Goal: Task Accomplishment & Management: Manage account settings

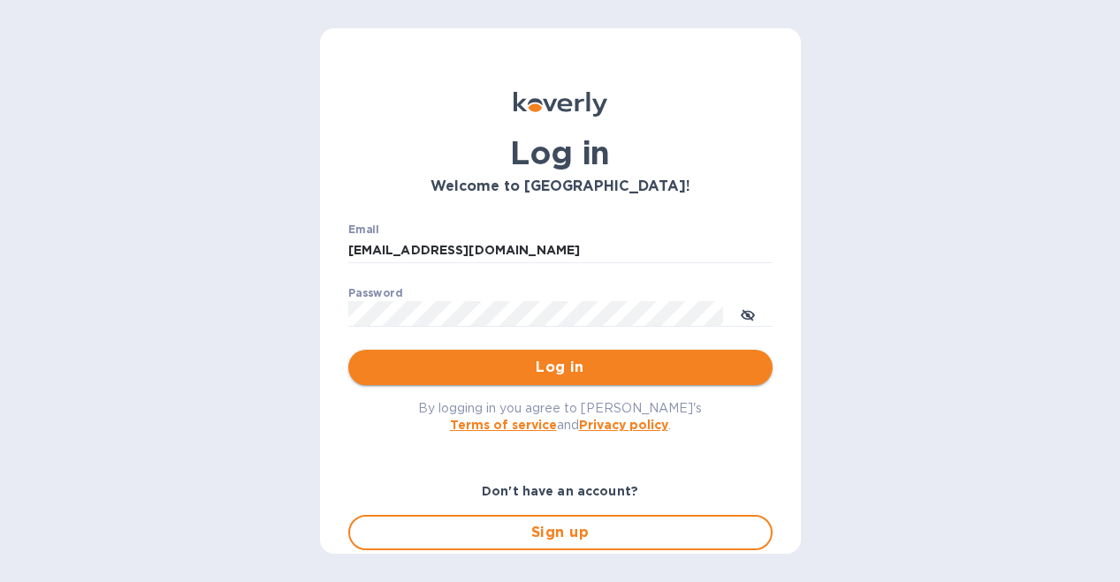
click at [559, 361] on span "Log in" at bounding box center [560, 367] width 396 height 21
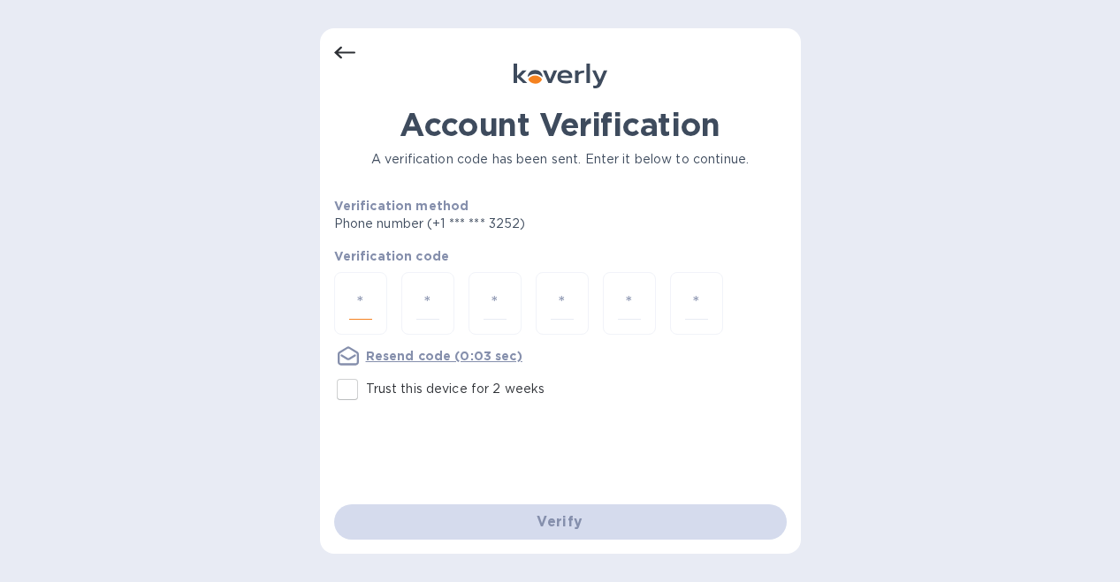
click at [354, 308] on input "number" at bounding box center [360, 303] width 23 height 33
type input "1"
type input "8"
type input "3"
type input "2"
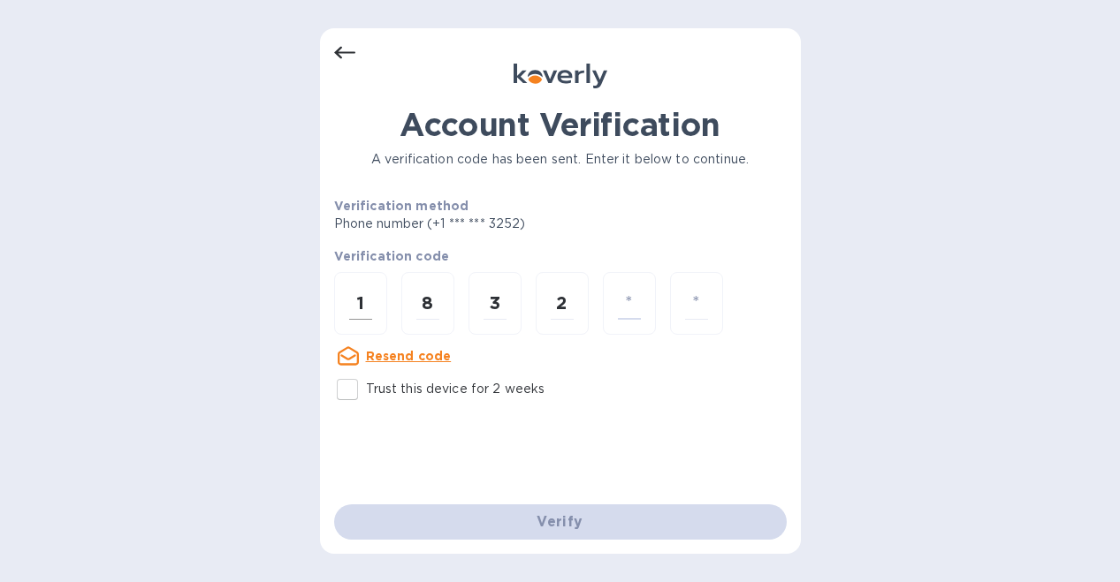
type input "4"
type input "1"
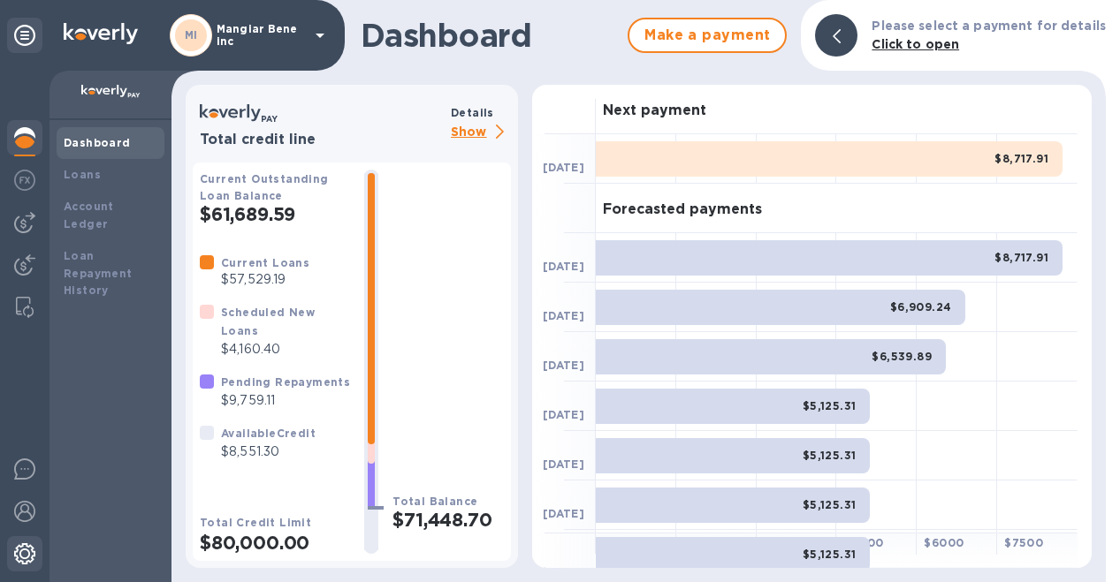
click at [28, 557] on img at bounding box center [24, 554] width 21 height 21
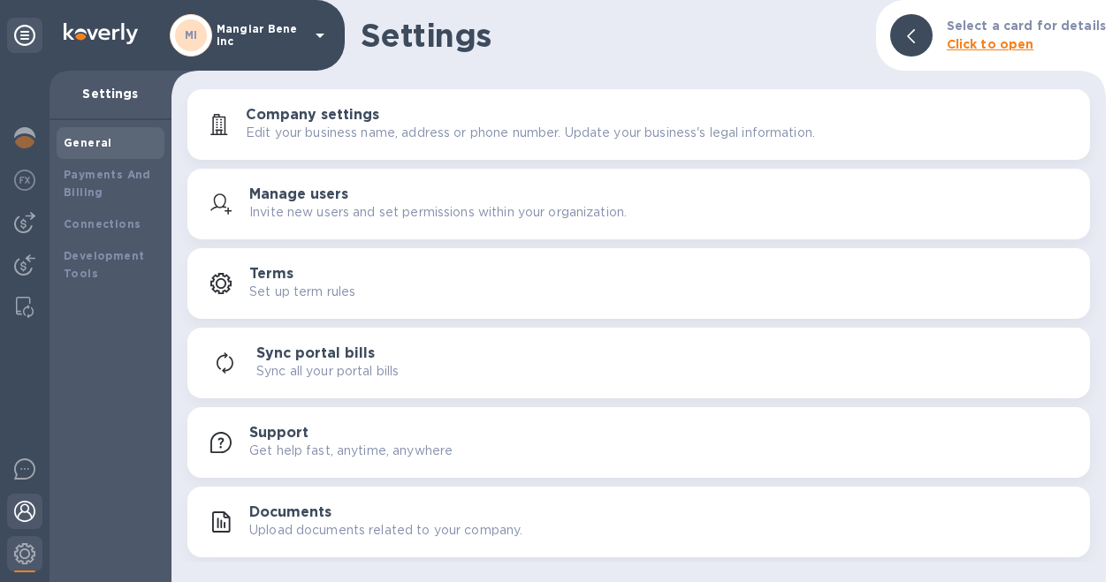
click at [21, 516] on img at bounding box center [24, 511] width 21 height 21
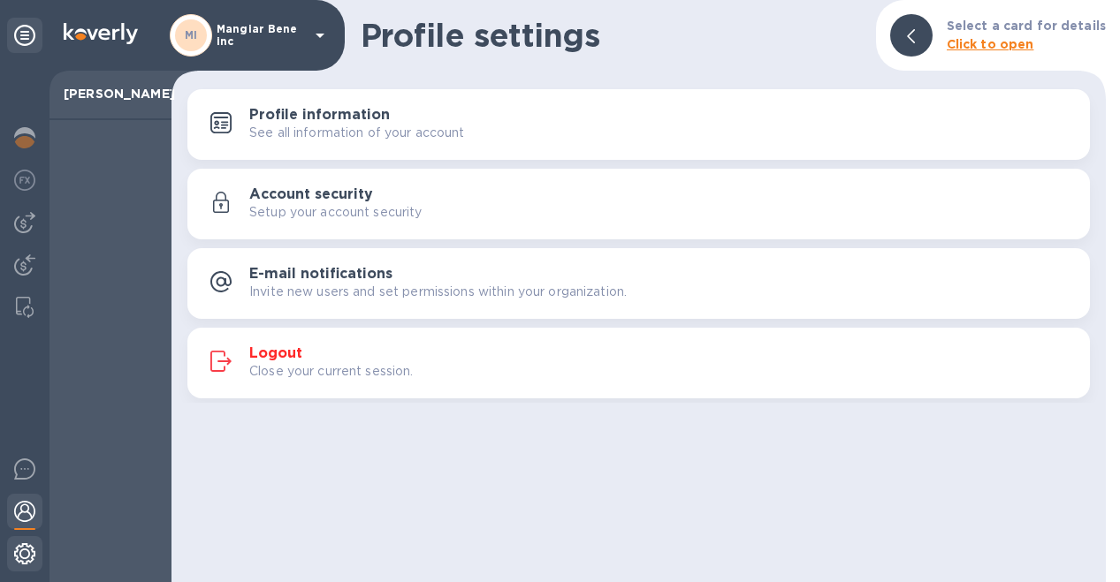
click at [26, 553] on img at bounding box center [24, 554] width 21 height 21
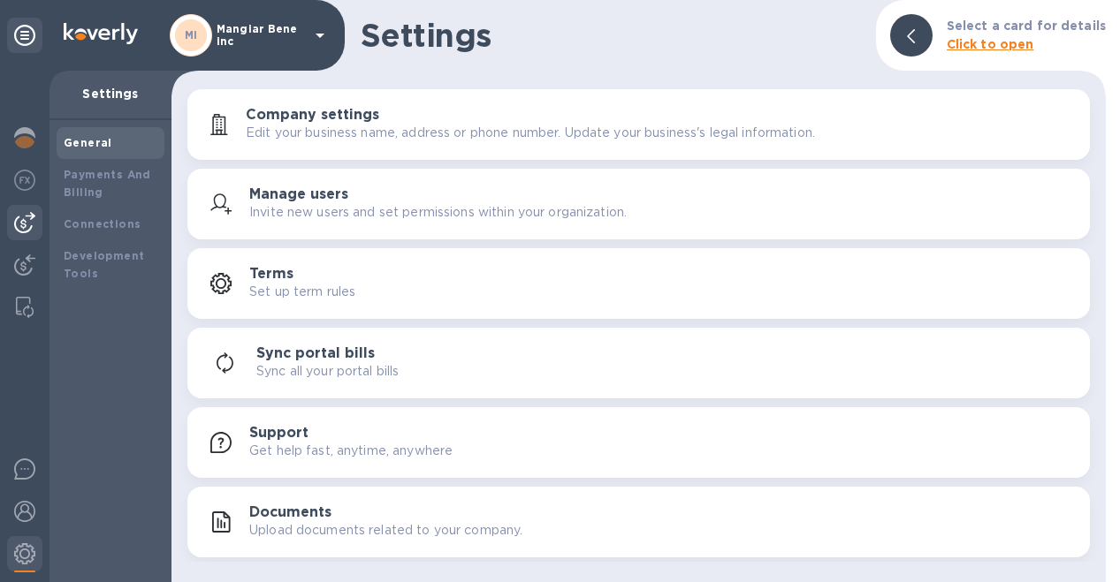
click at [22, 221] on img at bounding box center [24, 222] width 21 height 21
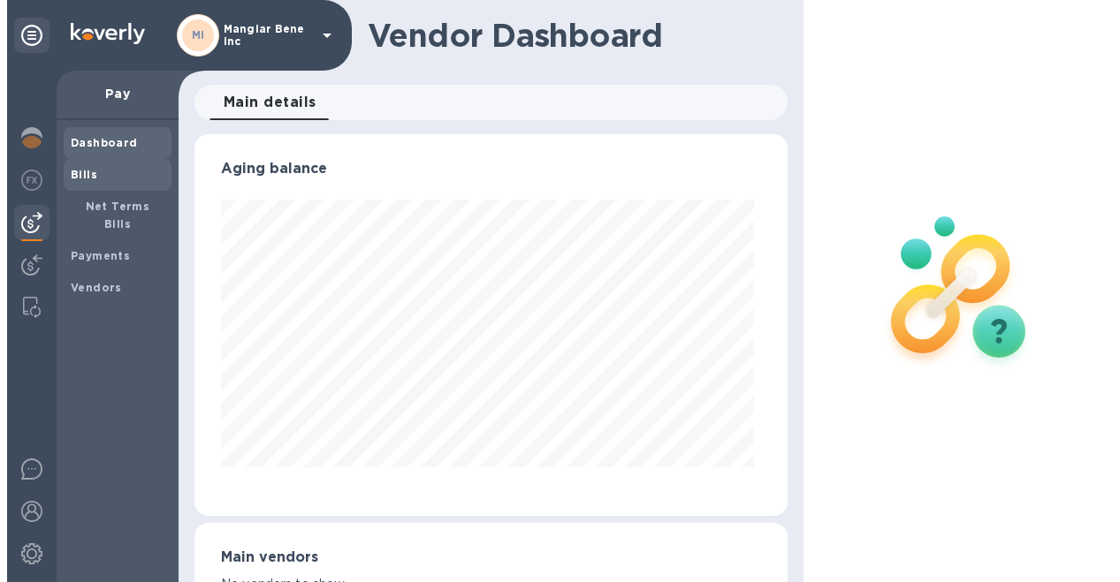
scroll to position [382, 586]
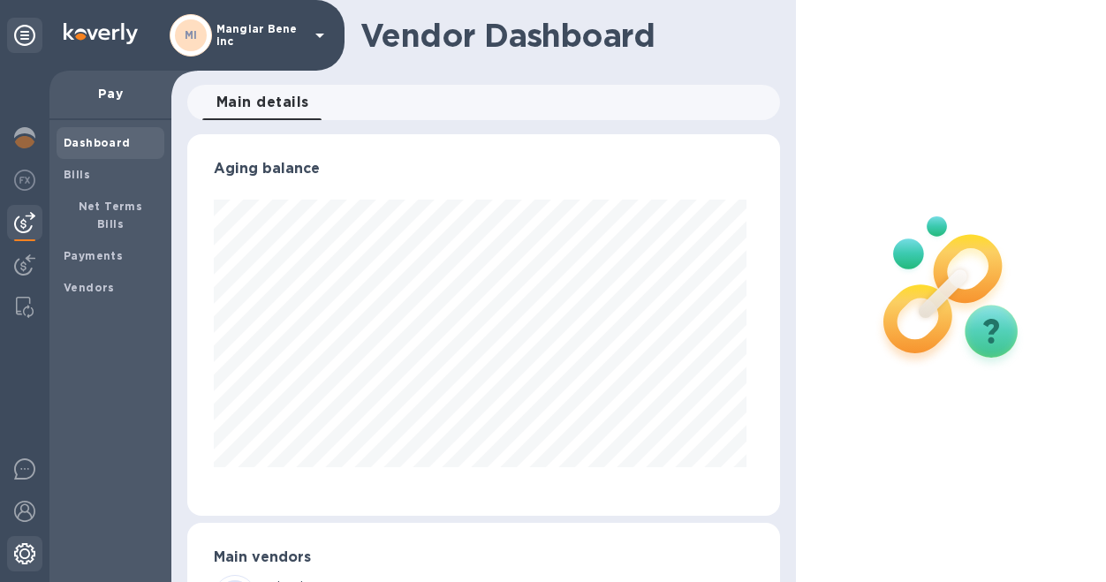
click at [20, 556] on img at bounding box center [24, 554] width 21 height 21
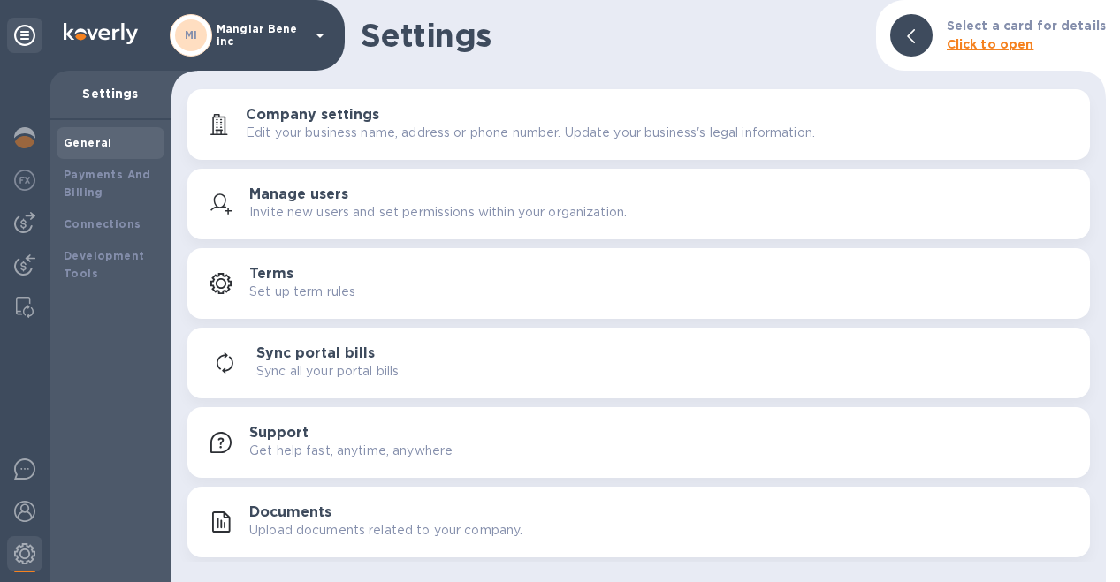
click at [318, 205] on p "Invite new users and set permissions within your organization." at bounding box center [437, 212] width 377 height 19
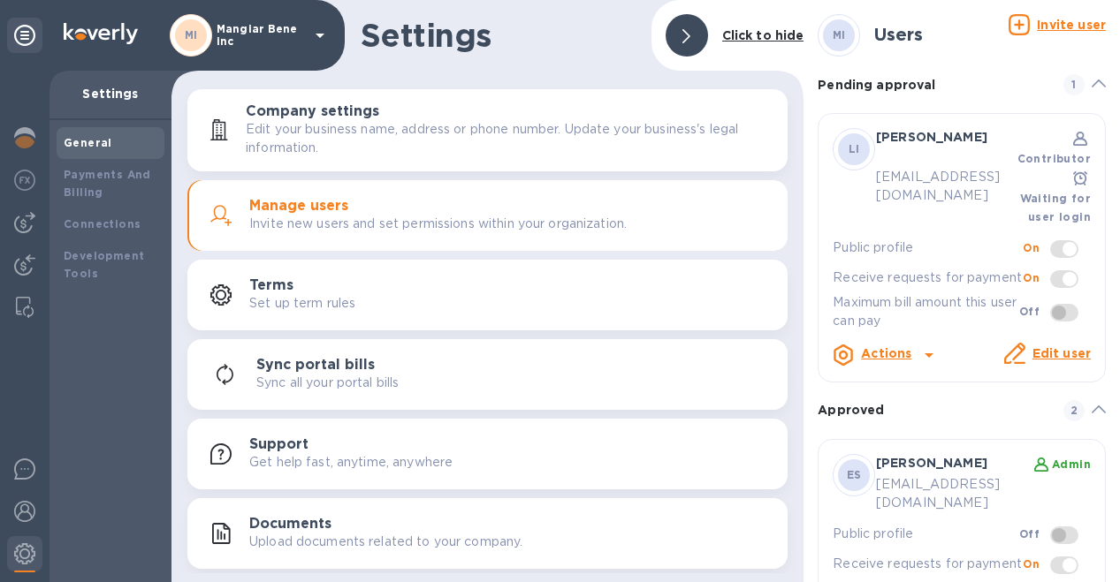
click at [923, 345] on icon at bounding box center [928, 355] width 21 height 21
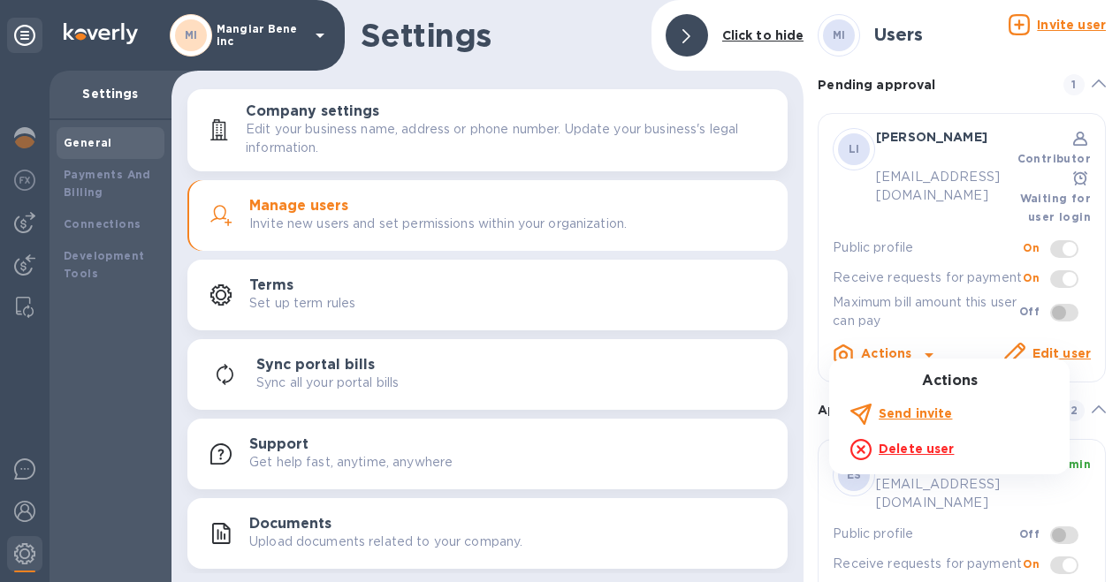
click at [887, 344] on div at bounding box center [560, 291] width 1120 height 582
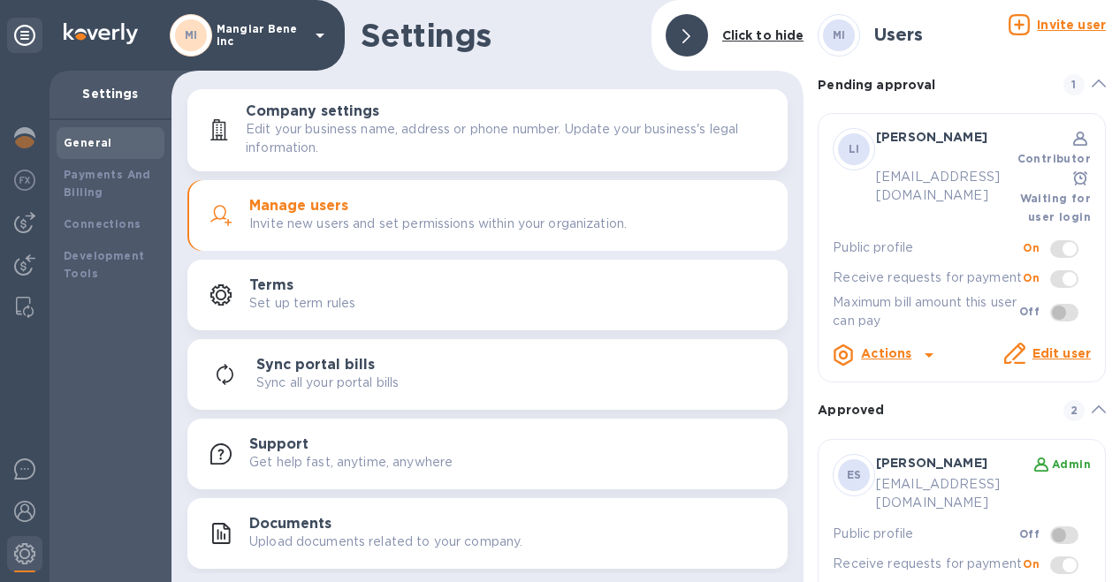
click at [1047, 80] on div "Pending approval 1" at bounding box center [961, 84] width 288 height 21
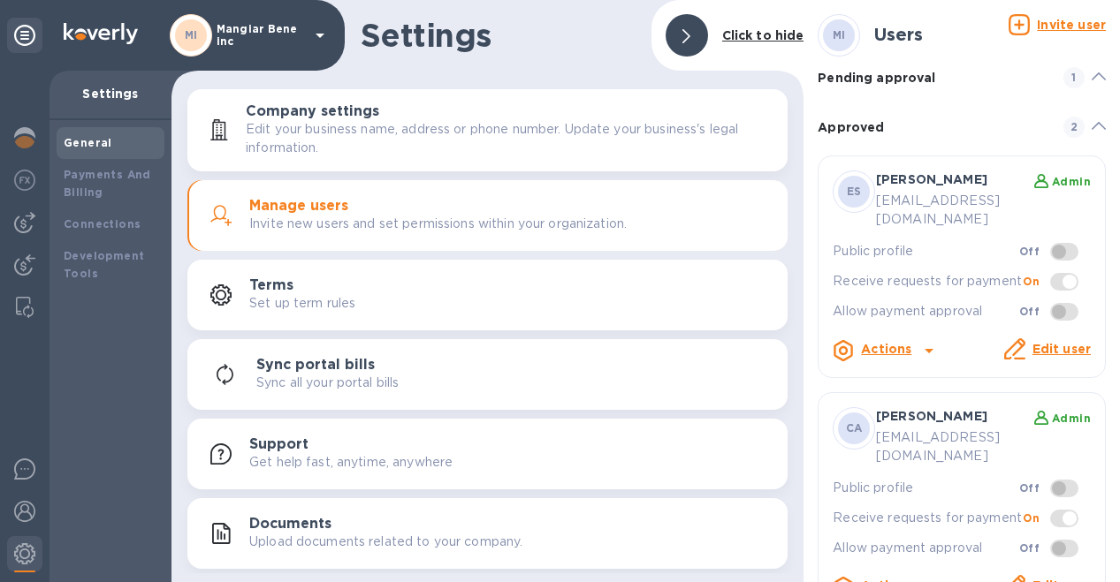
click at [1063, 72] on span "1" at bounding box center [1073, 77] width 21 height 21
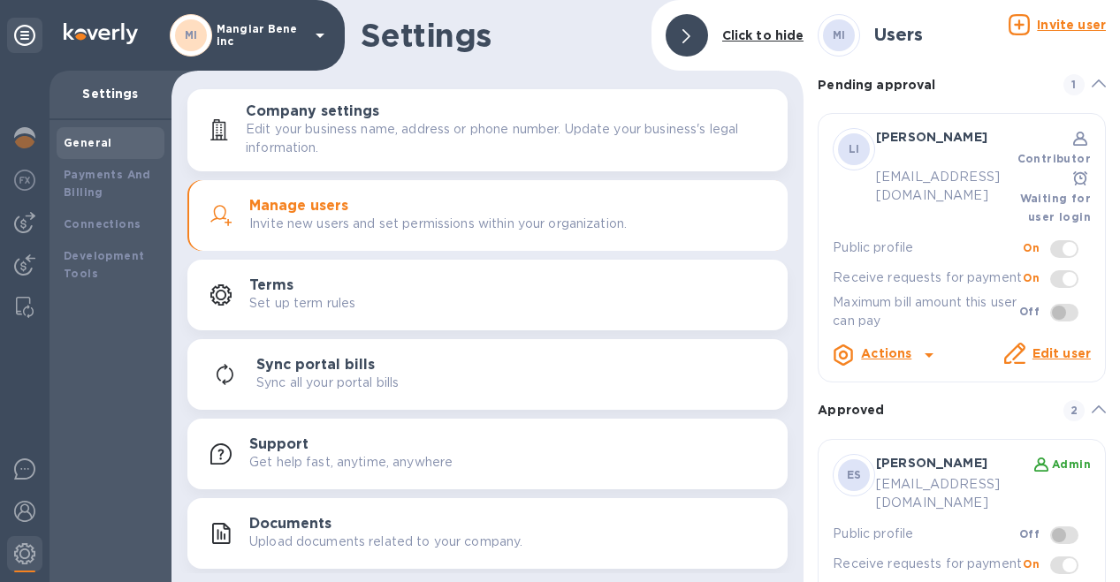
click at [323, 33] on icon at bounding box center [319, 35] width 21 height 21
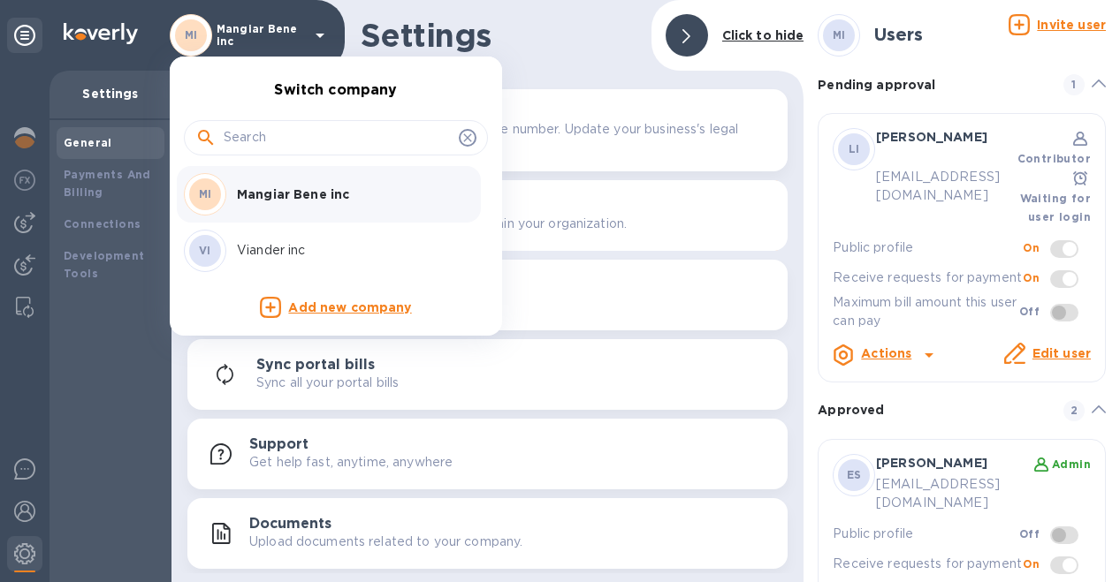
click at [291, 253] on p "Viander inc" at bounding box center [348, 250] width 223 height 19
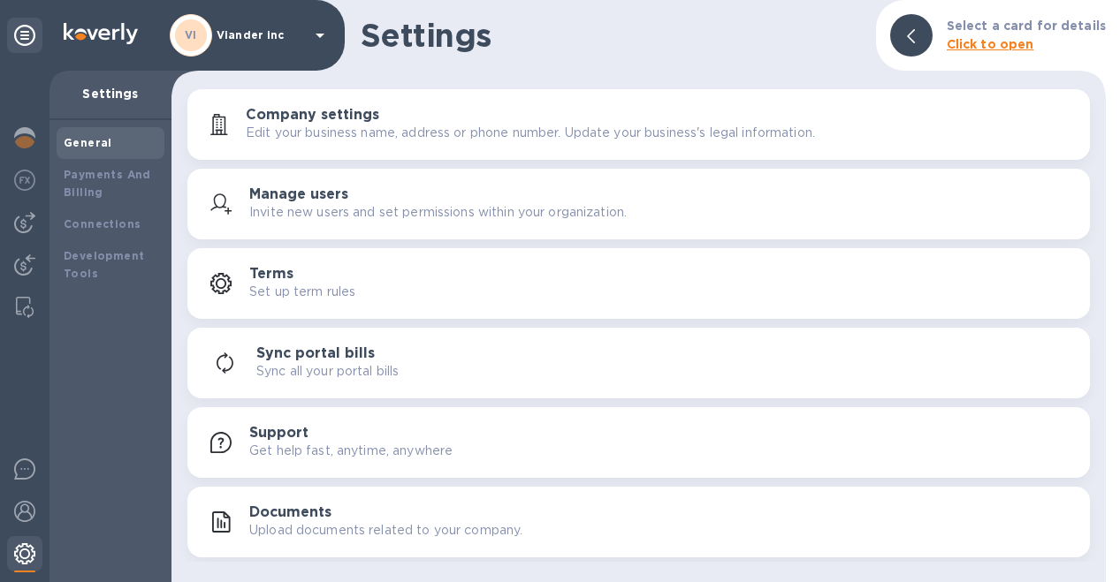
click at [21, 555] on img at bounding box center [24, 554] width 21 height 21
click at [29, 512] on img at bounding box center [24, 511] width 21 height 21
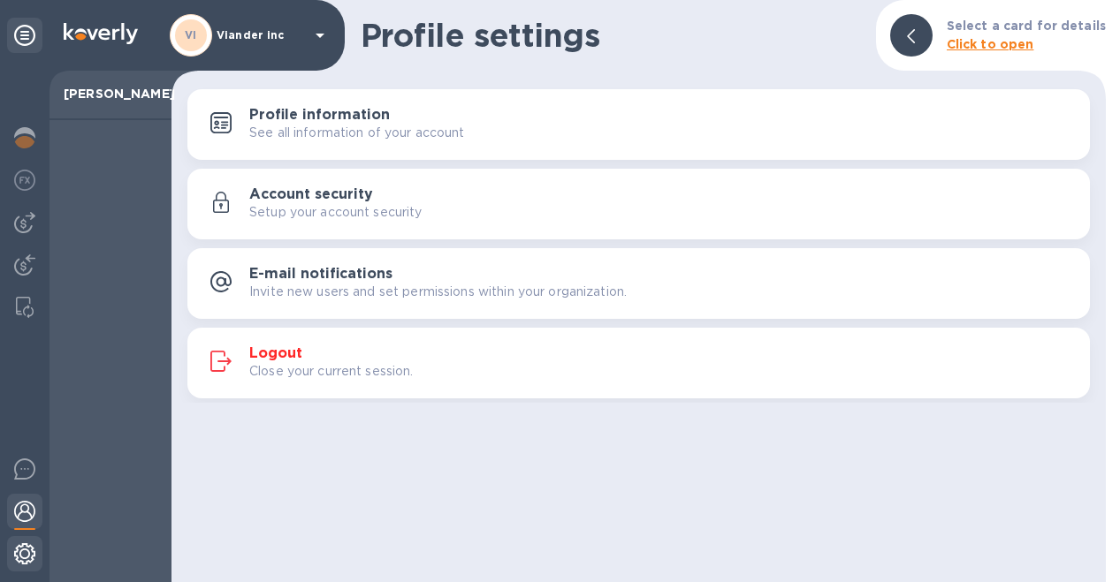
click at [16, 556] on img at bounding box center [24, 554] width 21 height 21
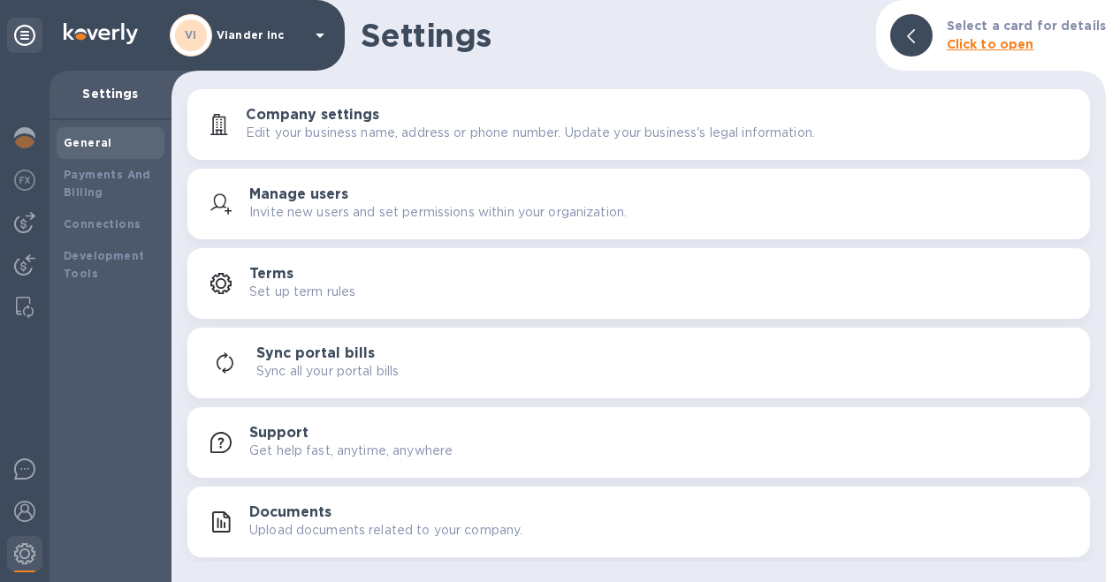
click at [372, 214] on p "Invite new users and set permissions within your organization." at bounding box center [437, 212] width 377 height 19
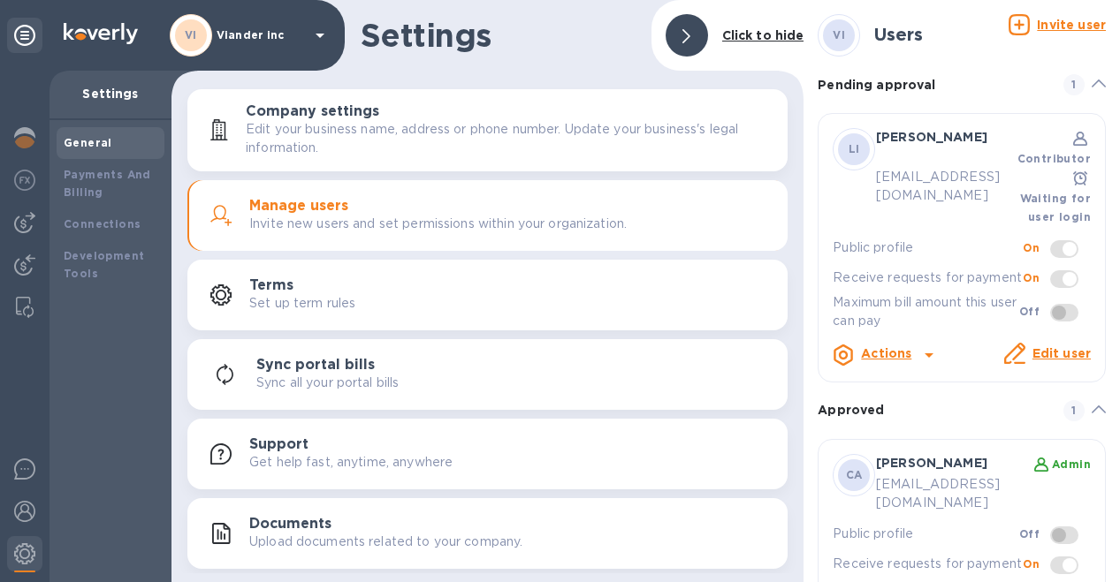
click at [879, 82] on b "Pending approval" at bounding box center [876, 85] width 118 height 14
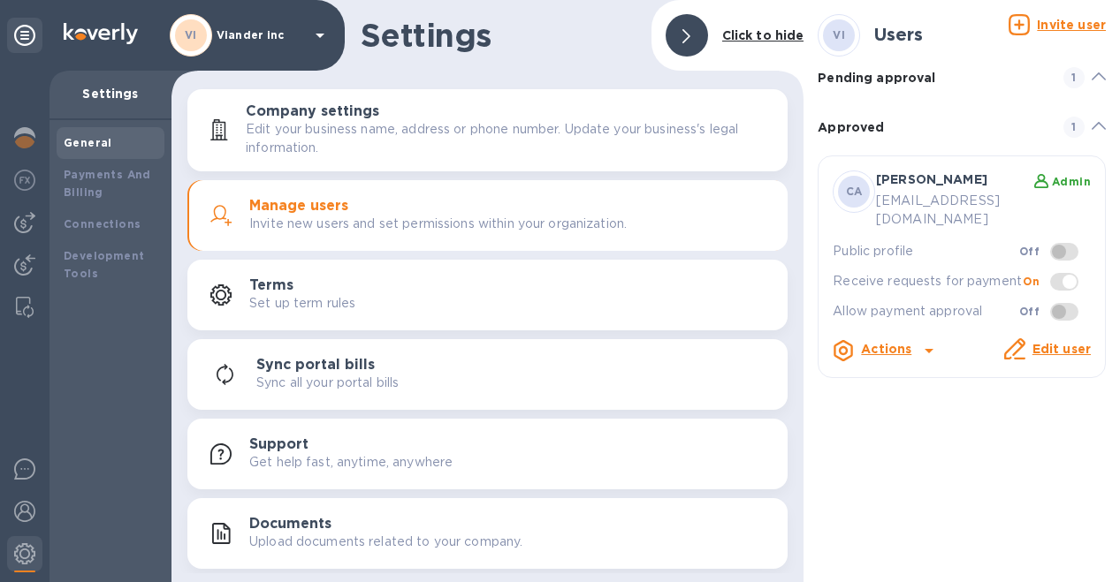
click at [879, 82] on b "Pending approval" at bounding box center [876, 78] width 118 height 14
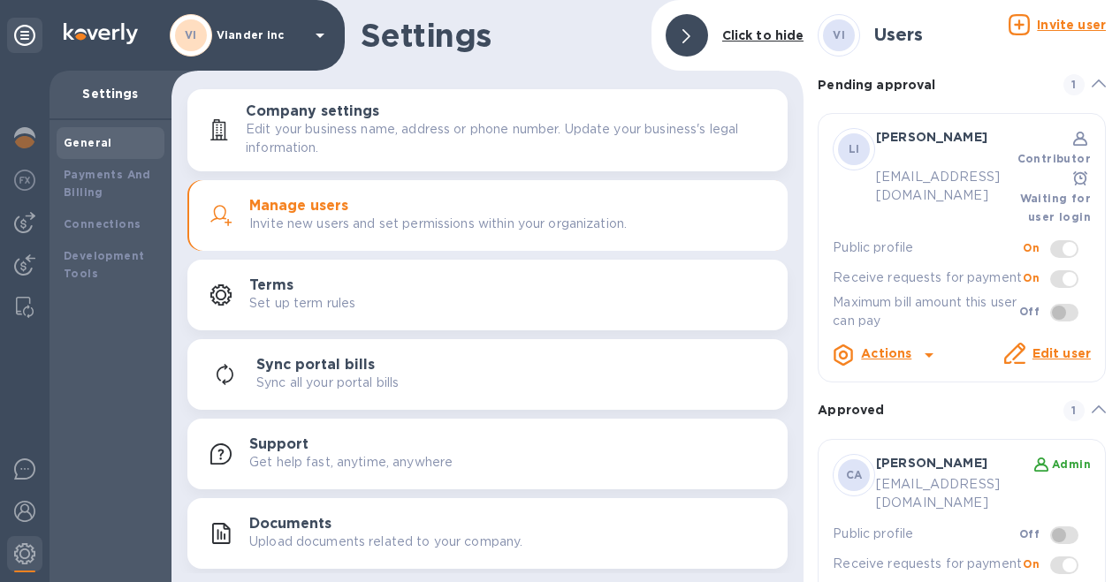
click at [925, 353] on icon at bounding box center [928, 355] width 9 height 4
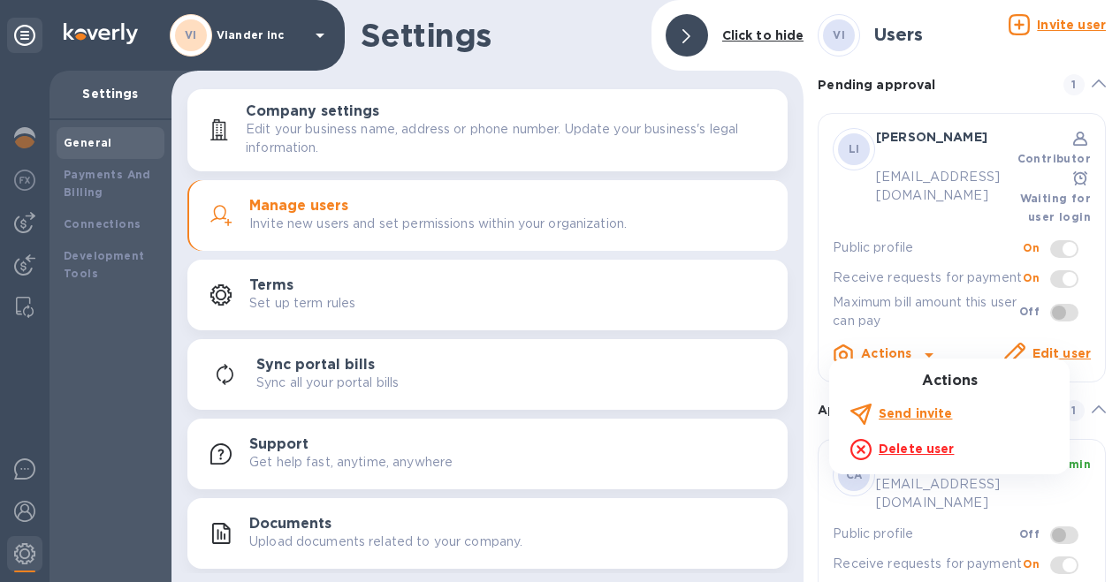
click at [925, 343] on div at bounding box center [560, 291] width 1120 height 582
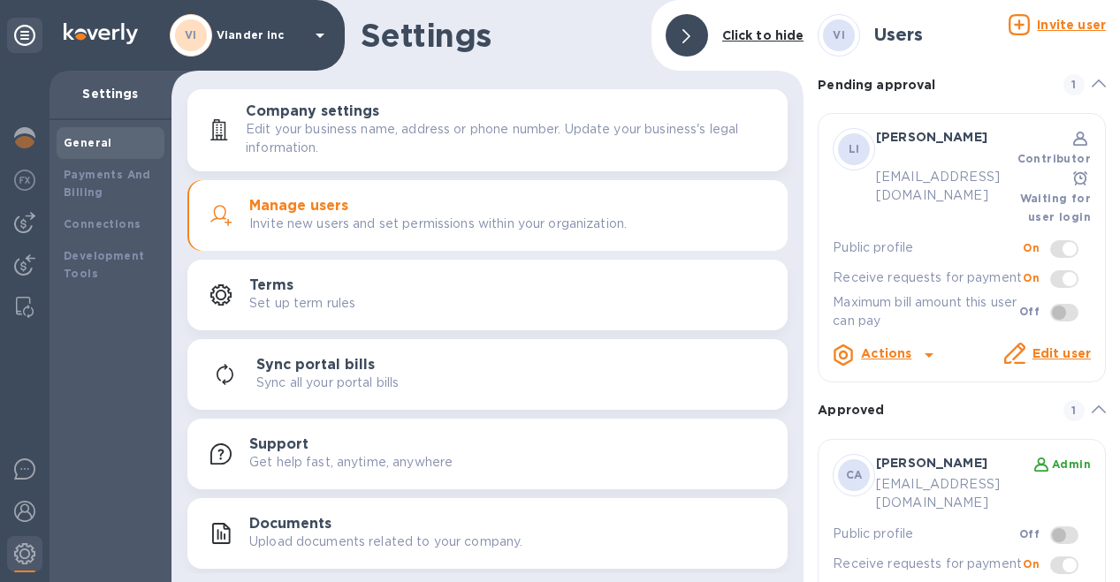
click at [863, 80] on b "Pending approval" at bounding box center [876, 85] width 118 height 14
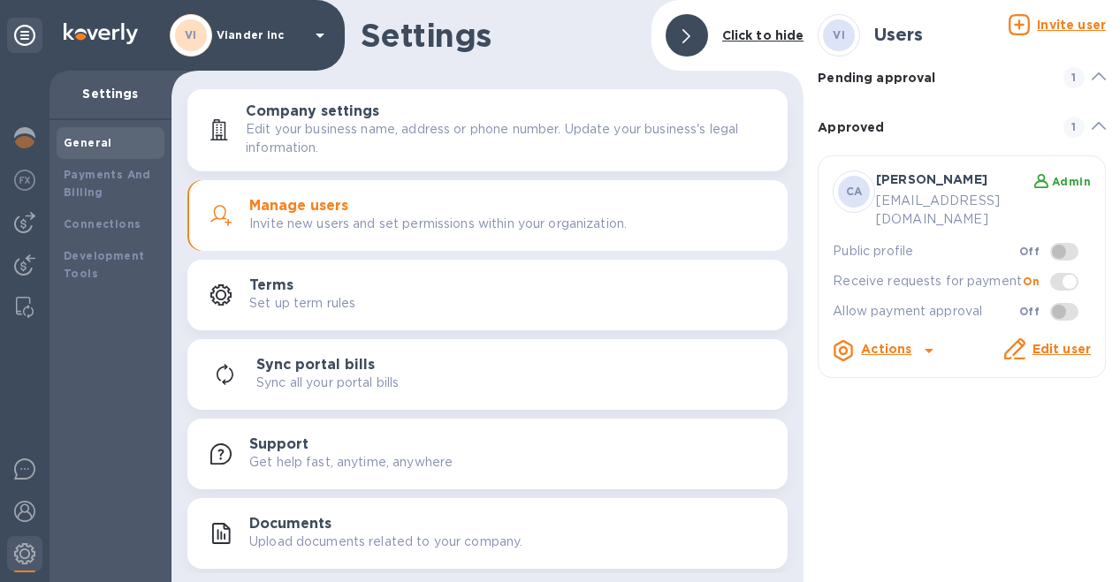
click at [856, 124] on b "Approved" at bounding box center [850, 127] width 66 height 14
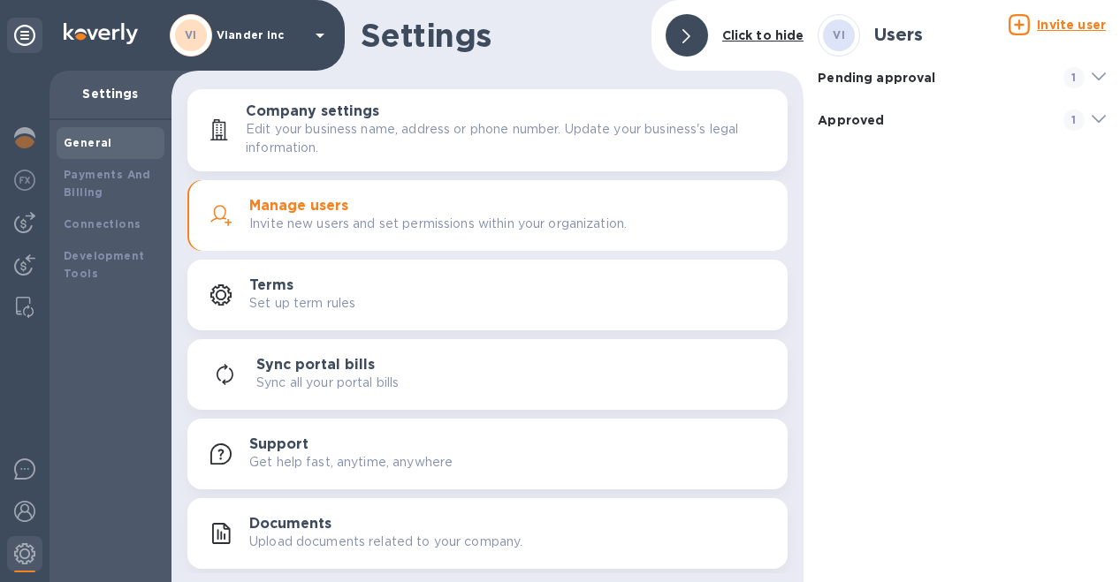
click at [856, 124] on b "Approved" at bounding box center [850, 120] width 66 height 14
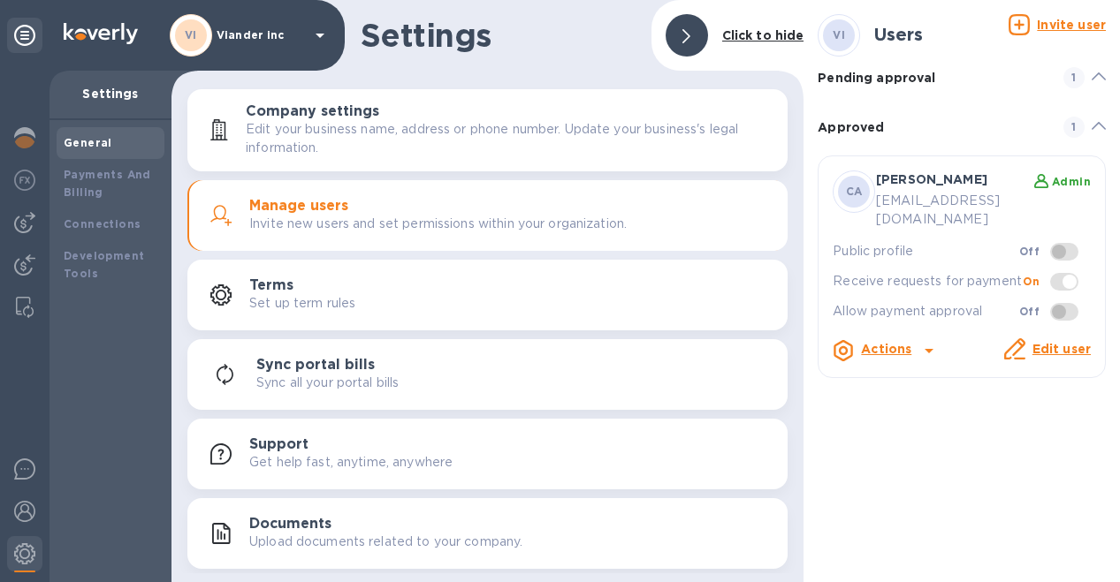
click at [1094, 79] on icon at bounding box center [1098, 76] width 14 height 8
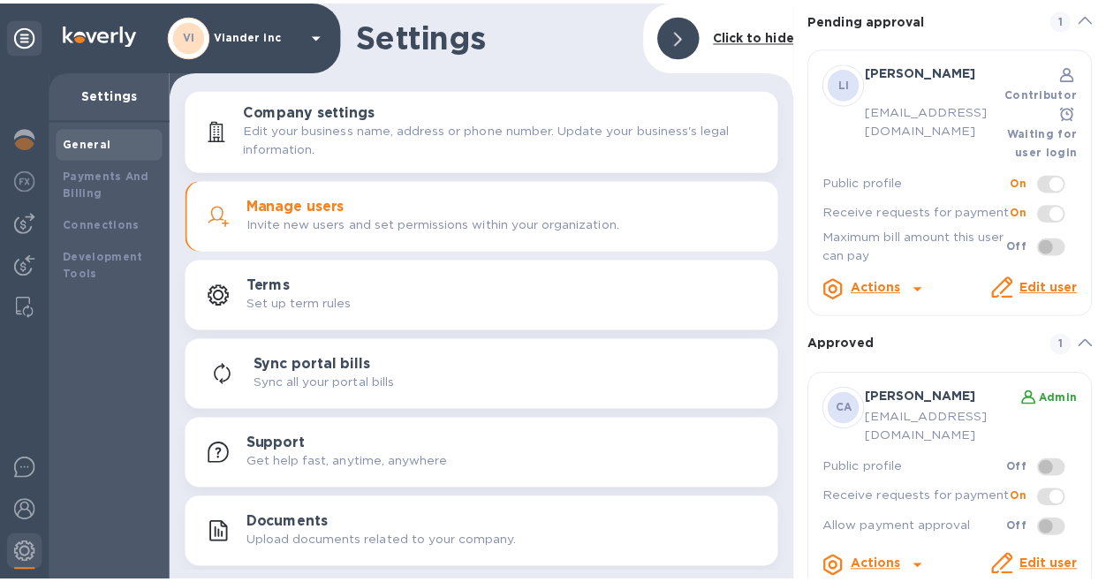
scroll to position [87, 0]
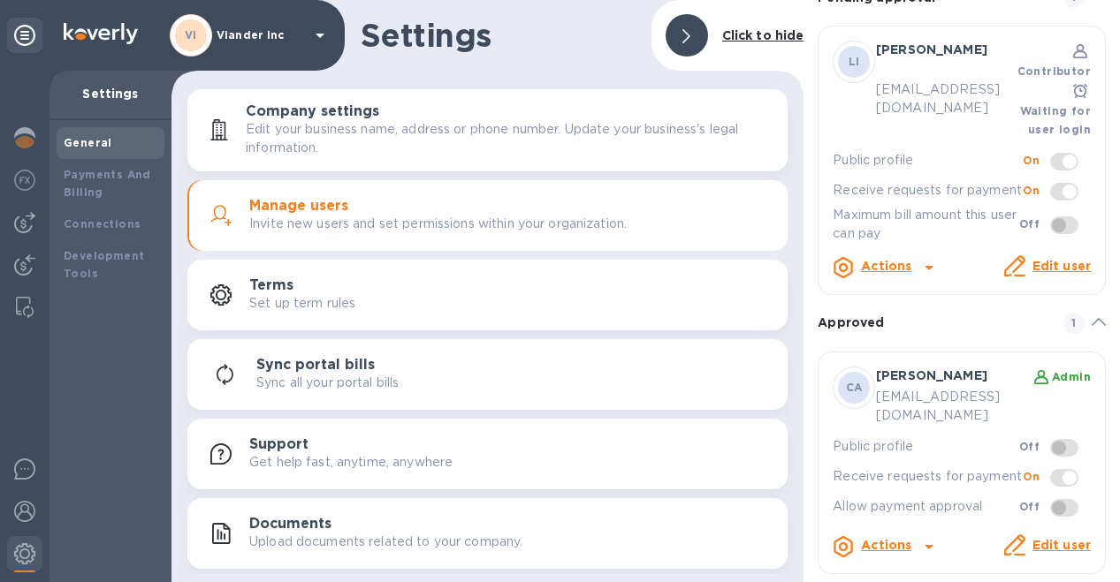
click at [314, 34] on icon at bounding box center [319, 35] width 21 height 21
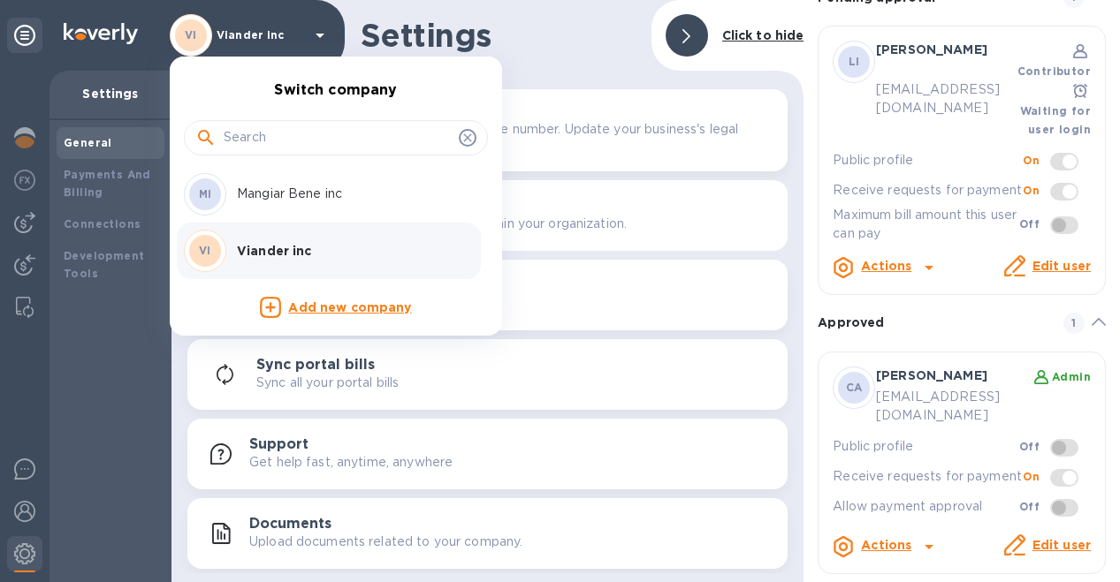
click at [314, 34] on div at bounding box center [560, 291] width 1120 height 582
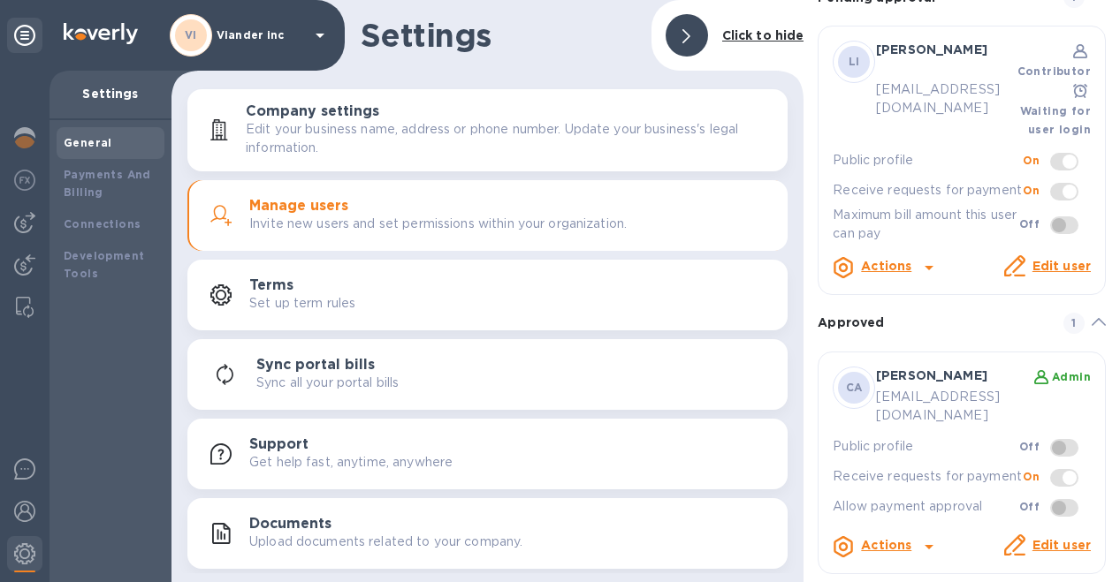
click at [322, 38] on icon at bounding box center [319, 35] width 21 height 21
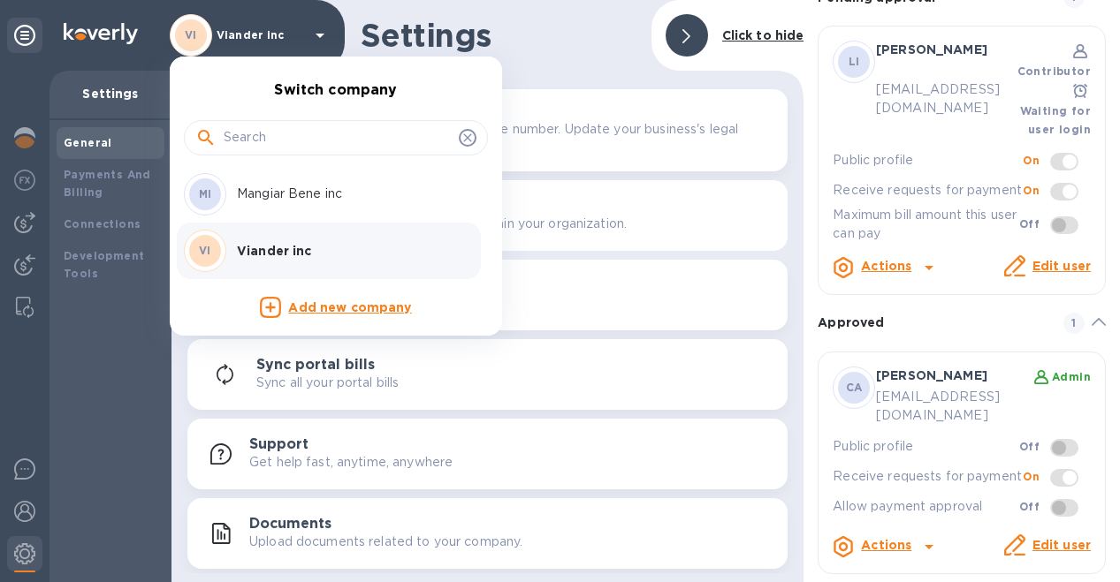
click at [267, 208] on div "MI Mangiar Bene inc" at bounding box center [322, 194] width 276 height 42
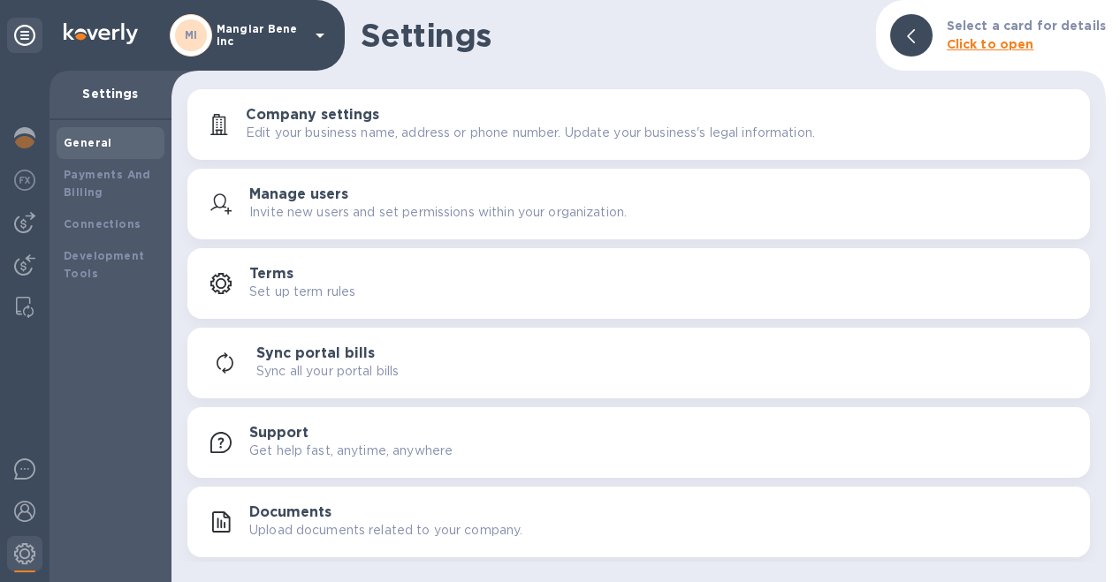
click at [325, 38] on icon at bounding box center [319, 35] width 21 height 21
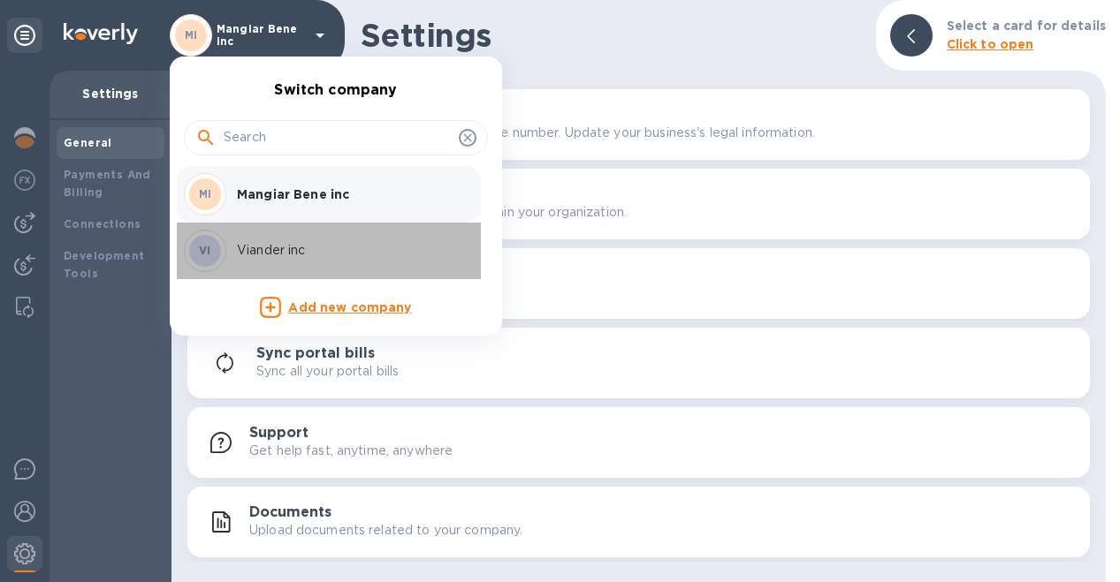
click at [283, 258] on p "Viander inc" at bounding box center [348, 250] width 223 height 19
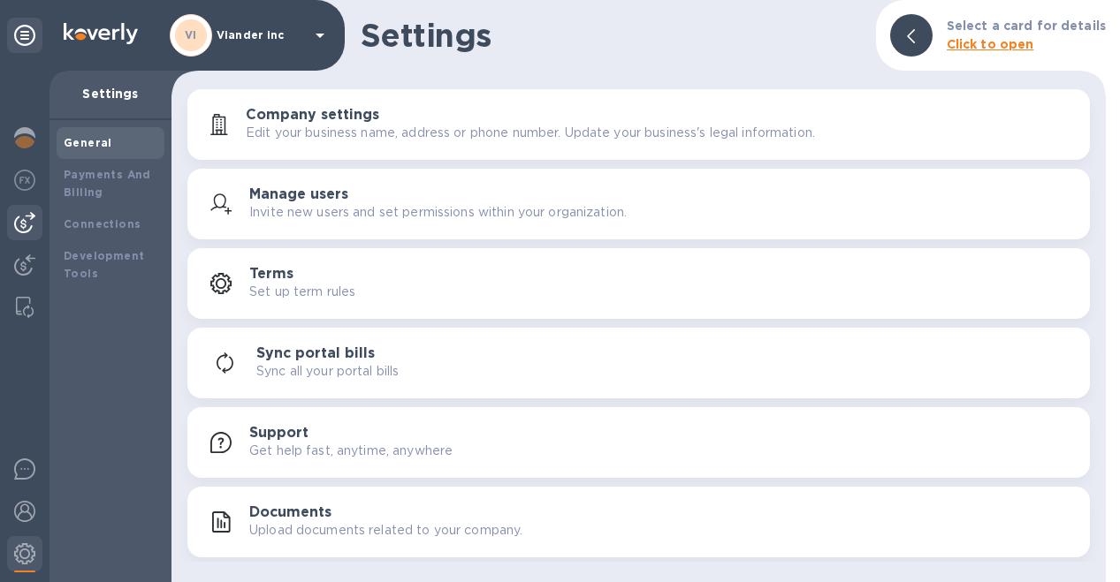
click at [25, 226] on img at bounding box center [24, 222] width 21 height 21
